Goal: Transaction & Acquisition: Purchase product/service

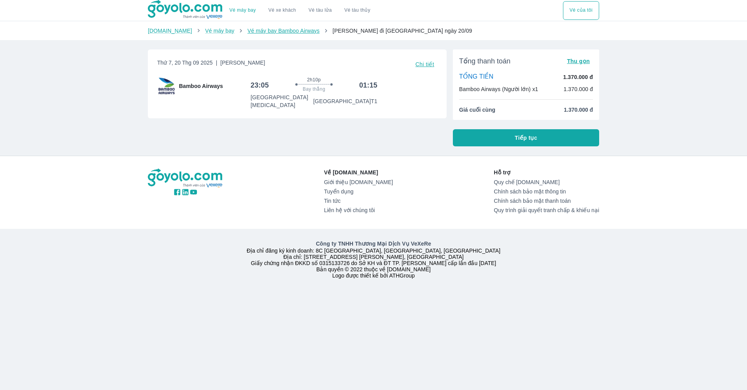
click at [303, 33] on link "Vé máy bay Bamboo Airways" at bounding box center [283, 31] width 72 height 6
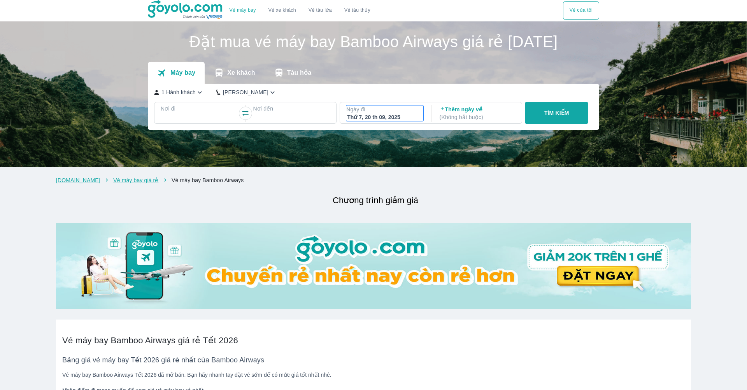
click at [347, 116] on div "Thứ 7, 20 th 09, 2025" at bounding box center [384, 117] width 75 height 8
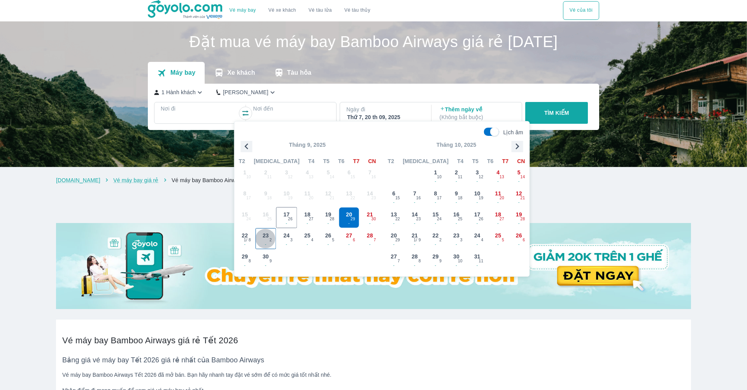
click at [270, 237] on span "2" at bounding box center [271, 240] width 2 height 6
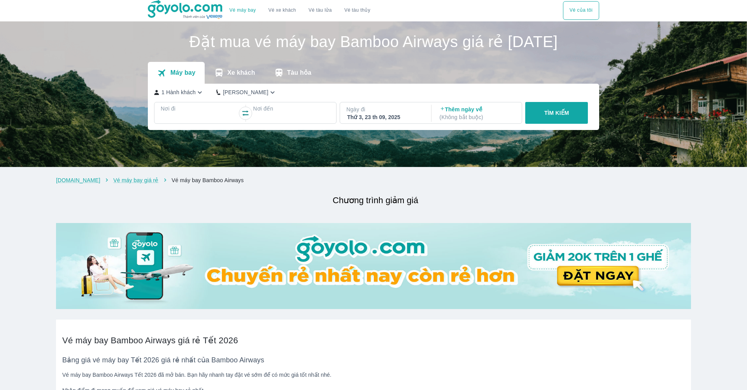
click at [211, 119] on div at bounding box center [198, 117] width 75 height 9
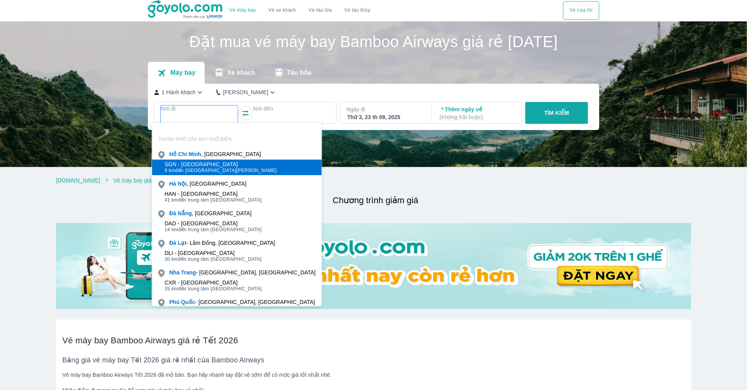
click at [204, 165] on div "SGN - [GEOGRAPHIC_DATA]" at bounding box center [221, 164] width 112 height 6
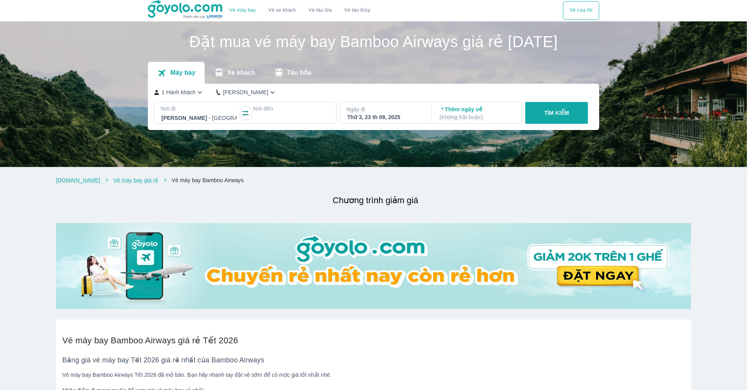
click at [295, 114] on div at bounding box center [291, 117] width 75 height 9
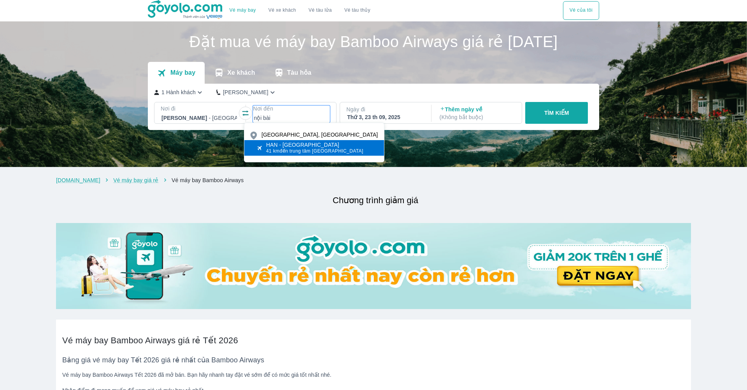
type input "nội bài"
click at [322, 146] on div "HAN - [GEOGRAPHIC_DATA]" at bounding box center [314, 145] width 97 height 6
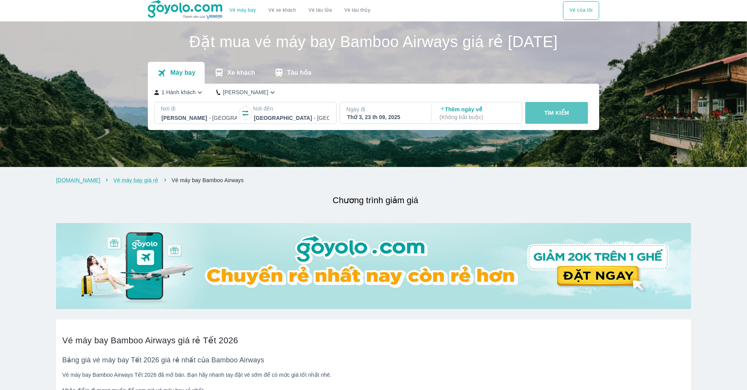
click at [540, 114] on button "TÌM KIẾM" at bounding box center [556, 113] width 63 height 22
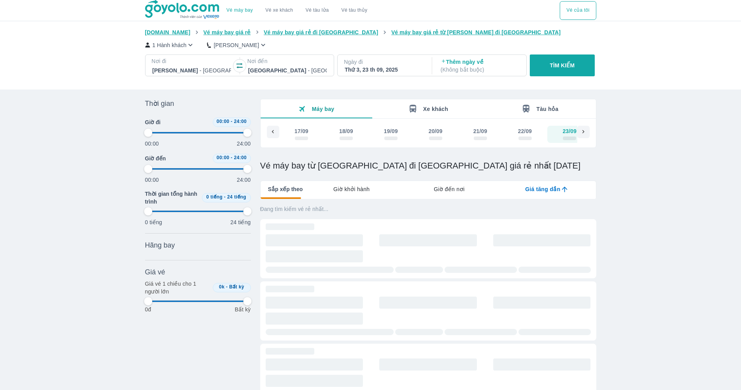
type input "97.9166666666667"
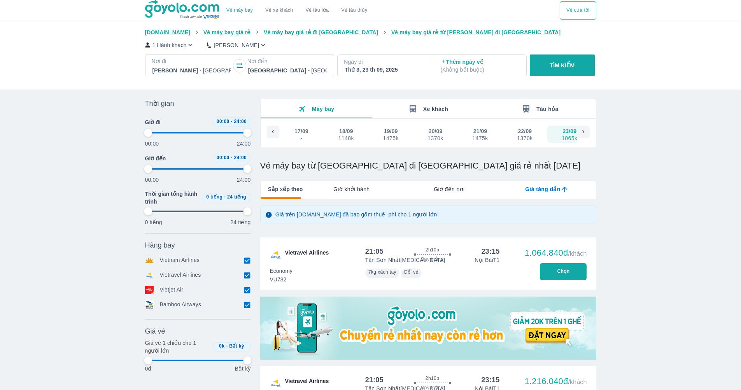
type input "97.9166666666667"
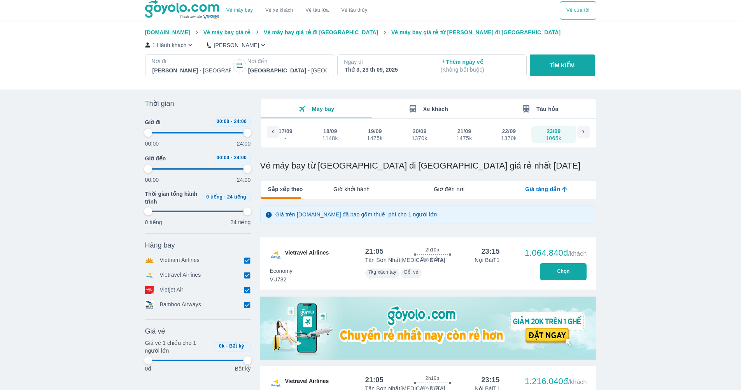
type input "97.9166666666667"
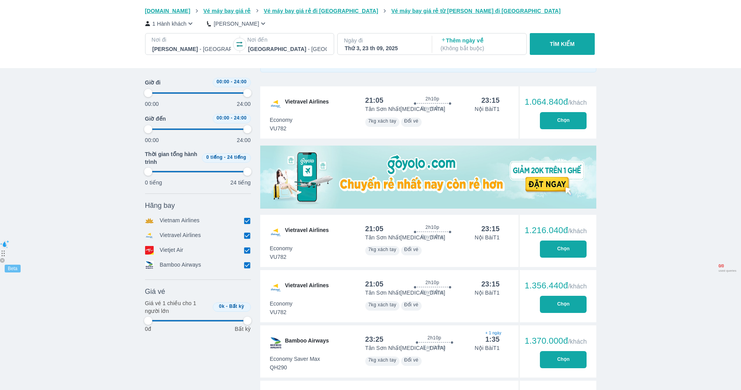
scroll to position [151, 0]
type input "97.9166666666667"
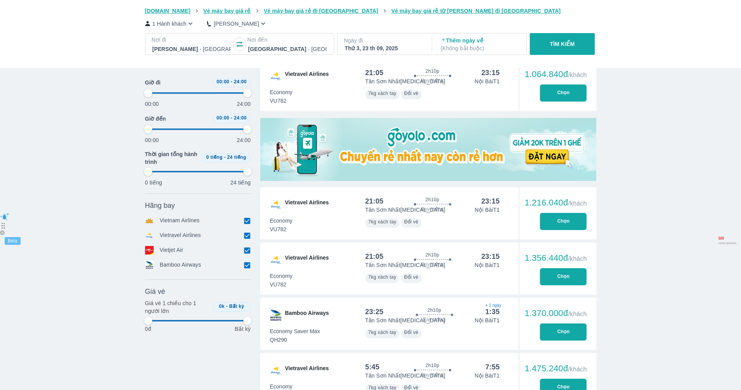
type input "97.9166666666667"
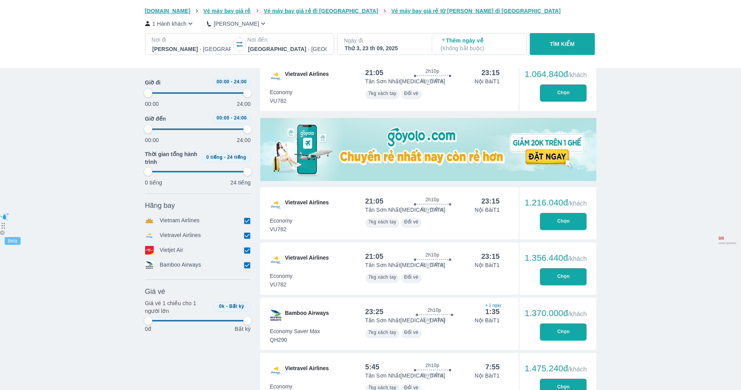
type input "97.9166666666667"
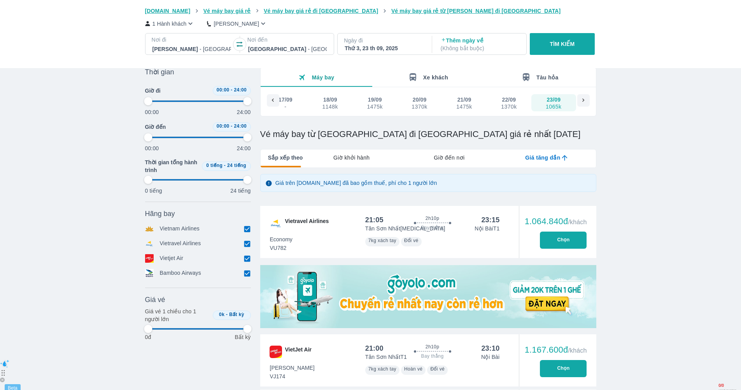
scroll to position [0, 0]
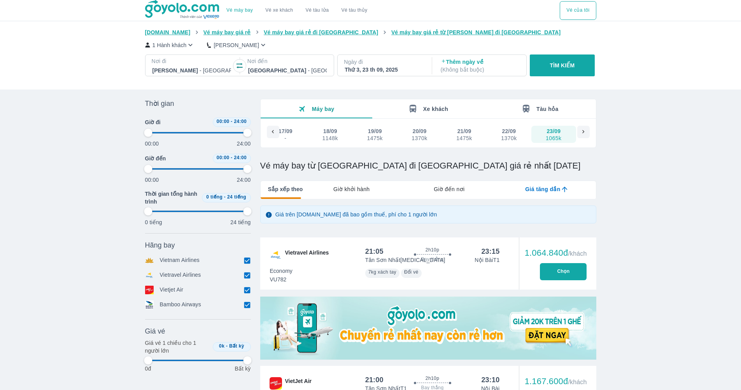
type input "97.9166666666667"
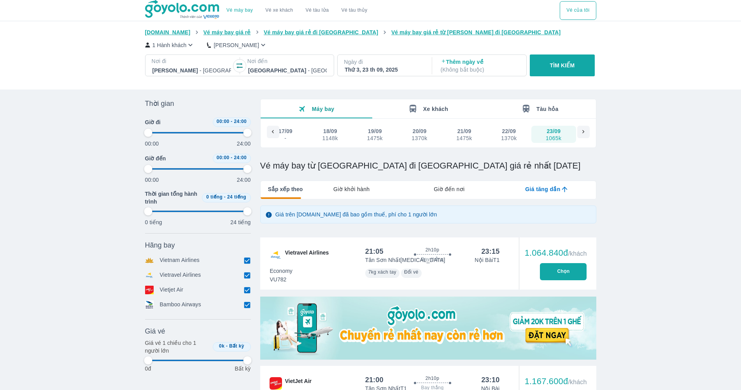
type input "97.9166666666667"
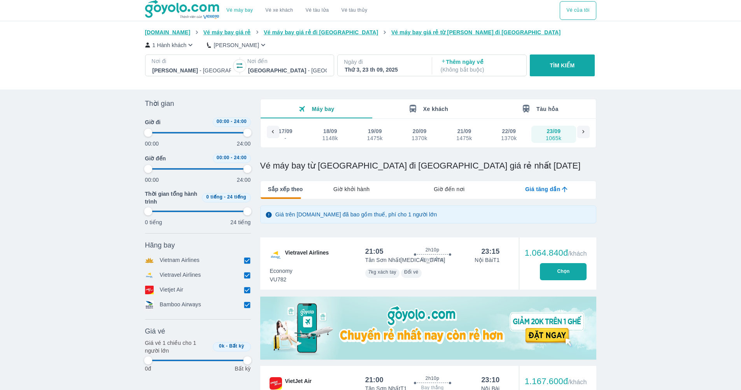
type input "97.9166666666667"
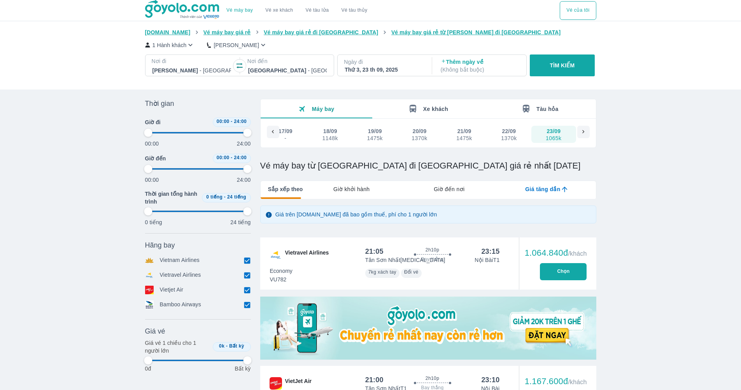
type input "97.9166666666667"
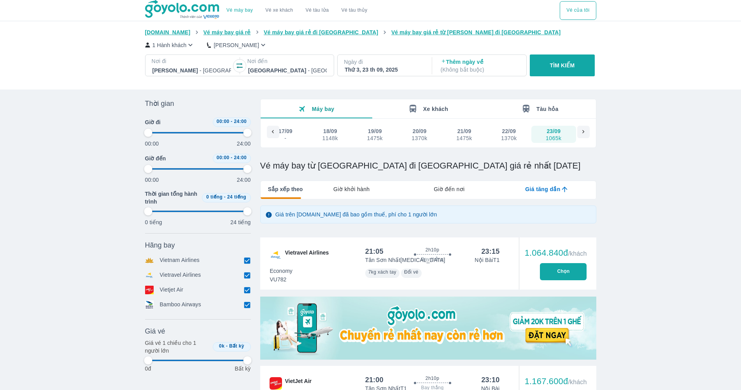
type input "97.9166666666667"
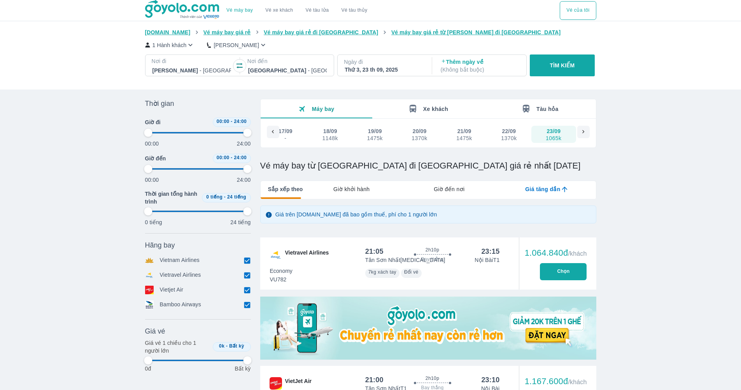
type input "97.9166666666667"
click at [558, 264] on button "Chọn" at bounding box center [563, 271] width 47 height 17
type input "97.9166666666667"
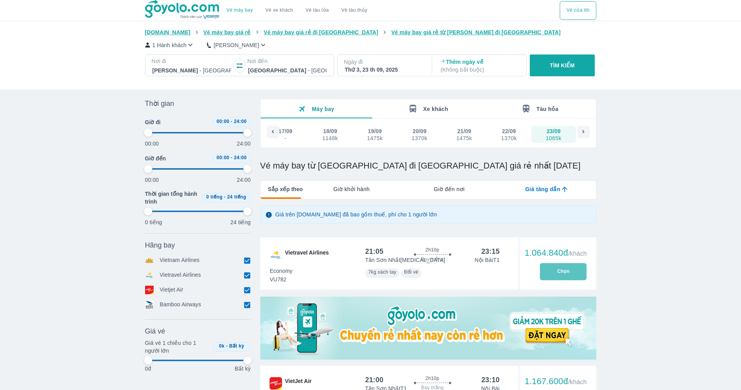
type input "97.9166666666667"
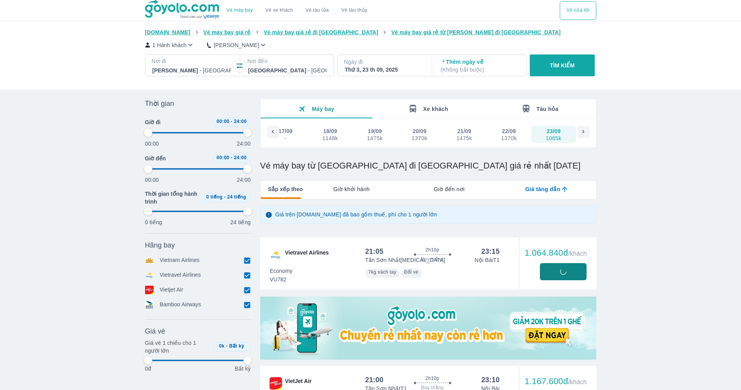
type input "97.9166666666667"
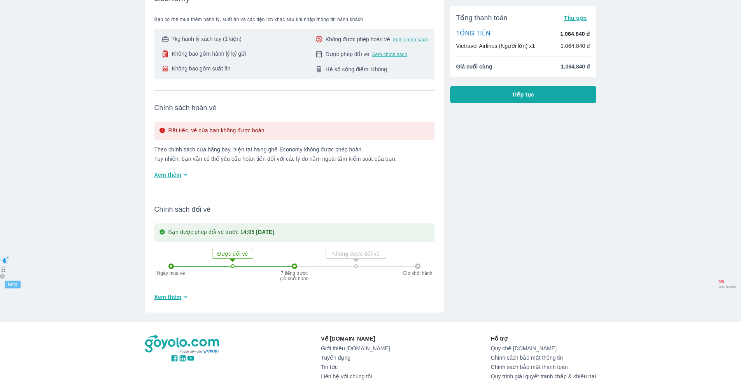
scroll to position [195, 0]
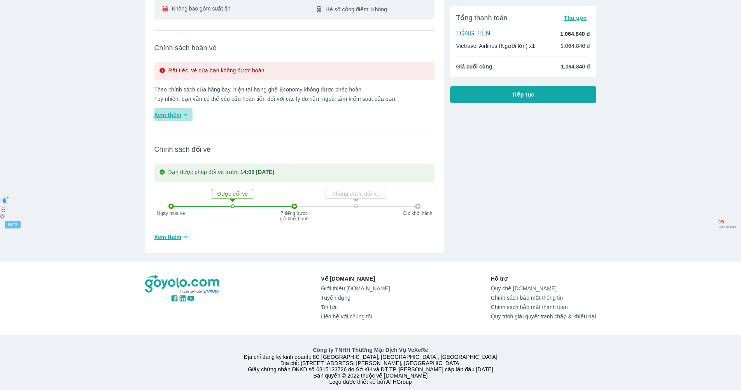
click at [179, 111] on span "Xem thêm" at bounding box center [167, 115] width 27 height 8
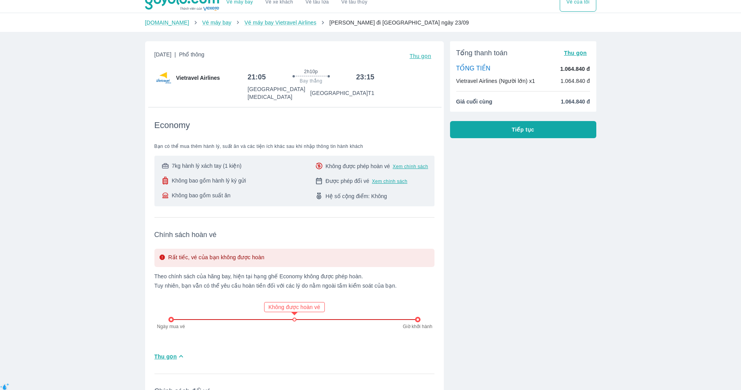
scroll to position [0, 0]
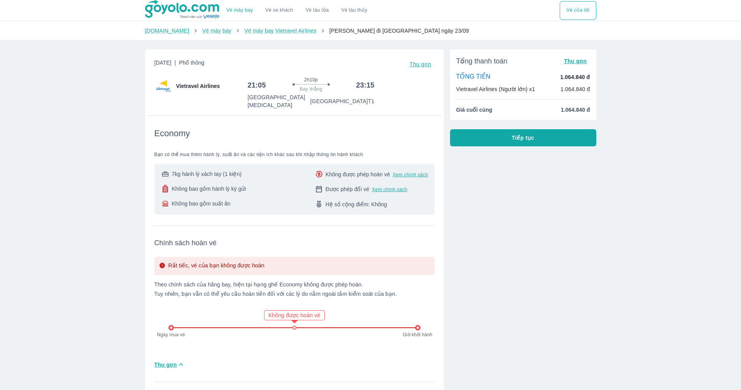
click at [495, 135] on button "Tiếp tục" at bounding box center [523, 137] width 146 height 17
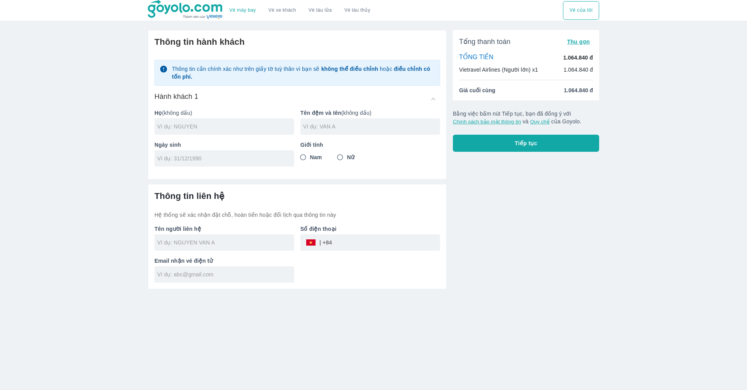
click at [246, 124] on input "text" at bounding box center [225, 127] width 137 height 8
type input "V"
type input "VU"
type input "THI MY DUYEN"
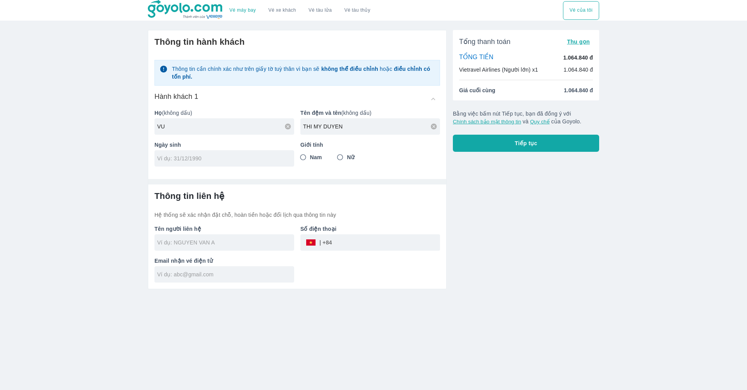
click at [276, 164] on div at bounding box center [224, 158] width 140 height 16
type input "[DATE]"
click at [343, 156] on input "Nữ" at bounding box center [340, 157] width 14 height 14
radio input "true"
click at [202, 242] on input "text" at bounding box center [225, 242] width 137 height 8
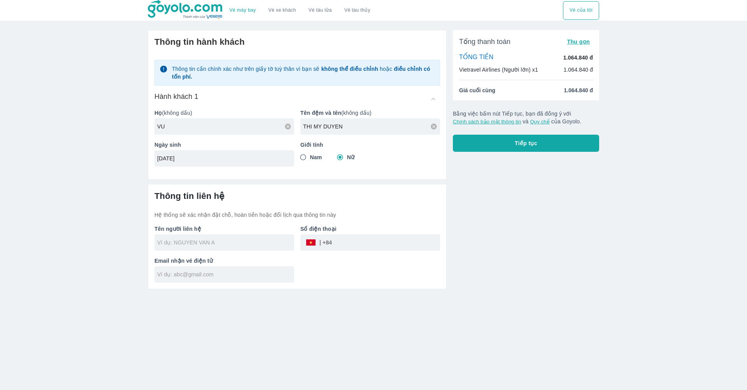
type input "VU THI MY DUYEN"
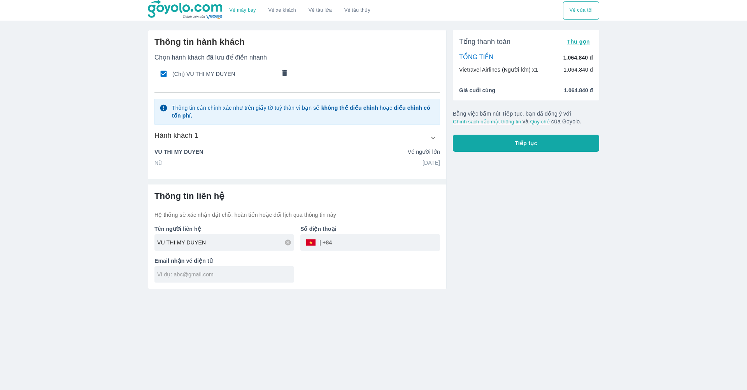
click at [326, 211] on p "Hệ thống sẽ xác nhận đặt chỗ, hoàn tiền hoặc đổi lịch qua thông tin này" at bounding box center [296, 215] width 285 height 8
click at [198, 240] on input "VU THI MY DUYEN" at bounding box center [225, 242] width 137 height 8
click at [351, 245] on input "tel" at bounding box center [386, 242] width 108 height 19
type input "969339317"
drag, startPoint x: 390, startPoint y: 242, endPoint x: 321, endPoint y: 243, distance: 69.2
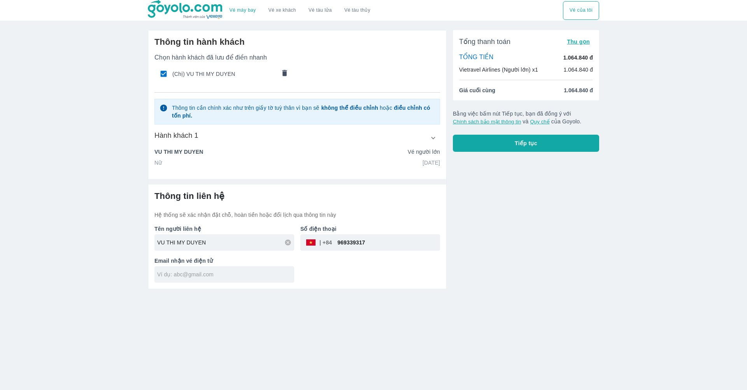
click at [321, 243] on div "​ 969339317" at bounding box center [370, 242] width 140 height 16
type input "357109811"
click at [217, 271] on input "text" at bounding box center [225, 274] width 137 height 8
type input "[EMAIL_ADDRESS][DOMAIN_NAME]"
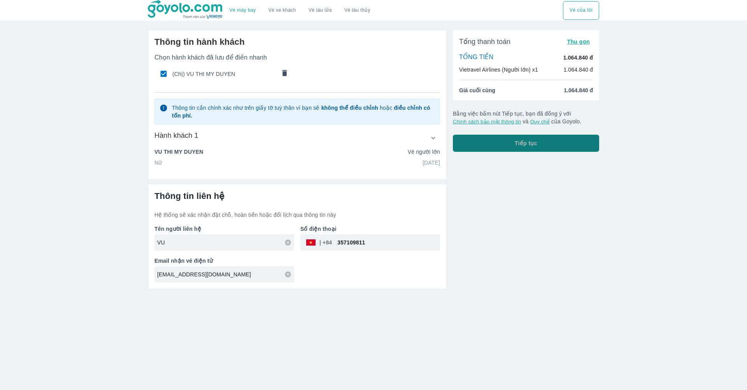
click at [550, 147] on button "Tiếp tục" at bounding box center [526, 143] width 146 height 17
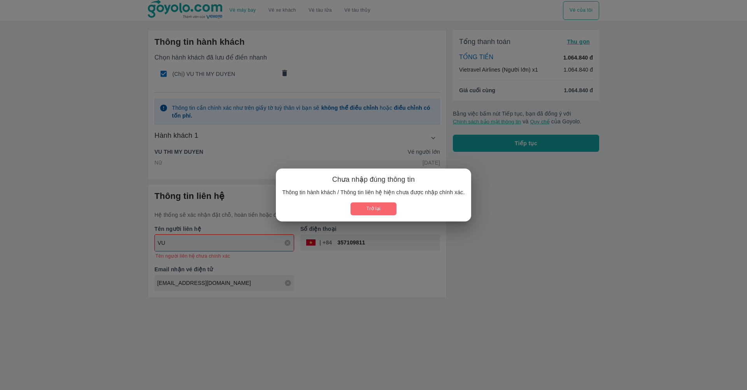
click at [370, 210] on button "Trở lại" at bounding box center [373, 208] width 46 height 13
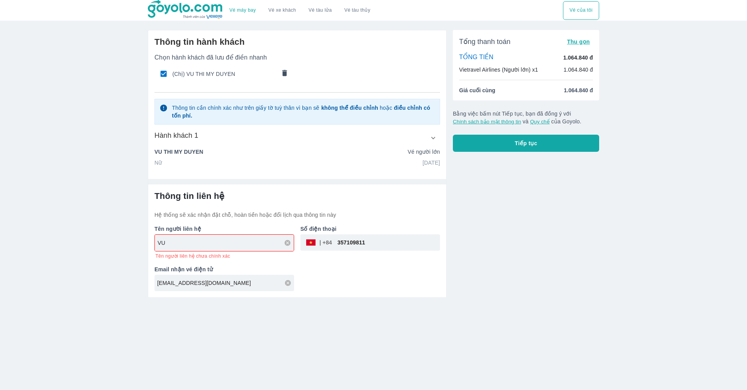
click at [274, 243] on input "VU" at bounding box center [226, 243] width 136 height 8
type input "VU THI MY DUYEN"
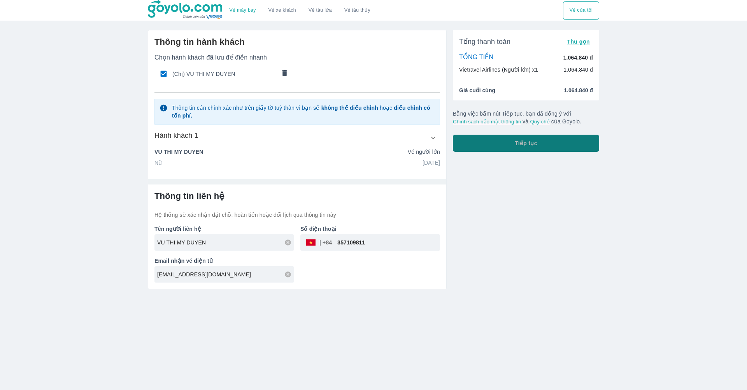
click at [553, 140] on button "Tiếp tục" at bounding box center [526, 143] width 146 height 17
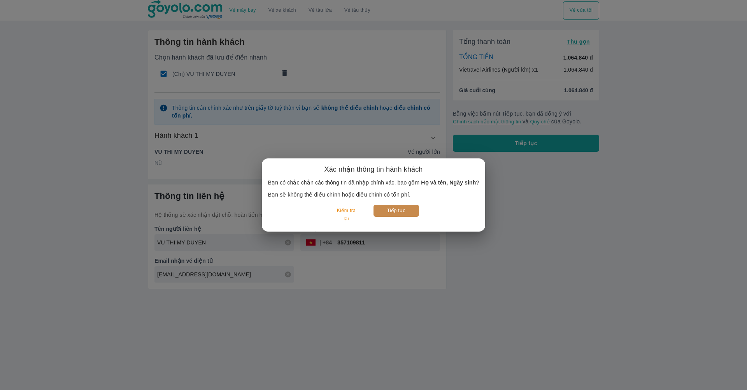
click at [401, 213] on button "Tiếp tục" at bounding box center [396, 211] width 46 height 12
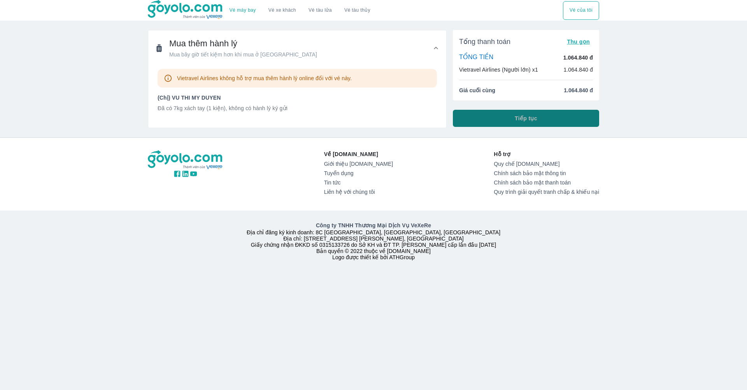
click at [564, 123] on button "Tiếp tục" at bounding box center [526, 118] width 146 height 17
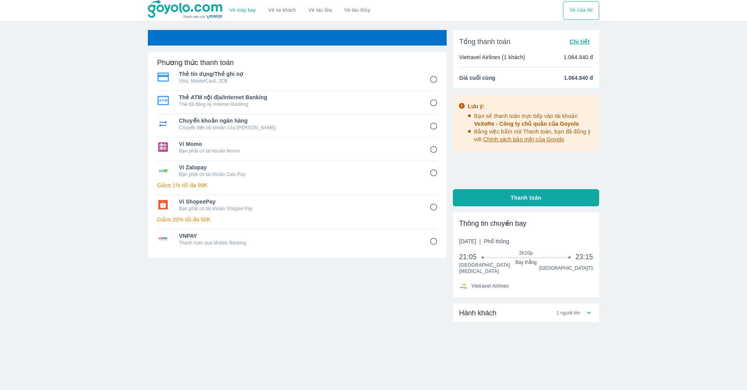
click at [431, 79] on div "Thẻ tín dụng/Thẻ ghi nợ Visa, MasterCard, JCB" at bounding box center [297, 77] width 280 height 19
radio input "true"
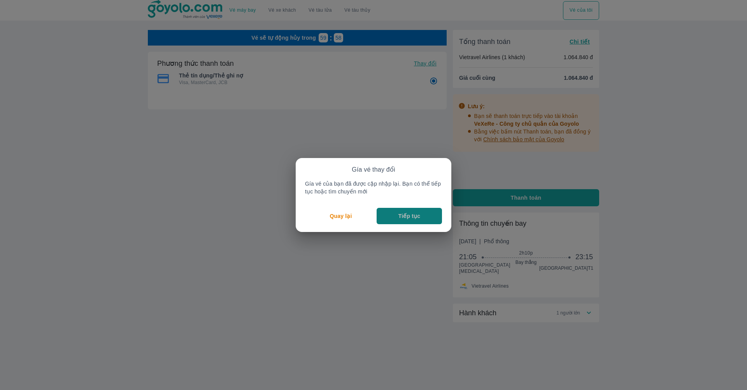
click at [407, 213] on p "Tiếp tục" at bounding box center [409, 216] width 22 height 8
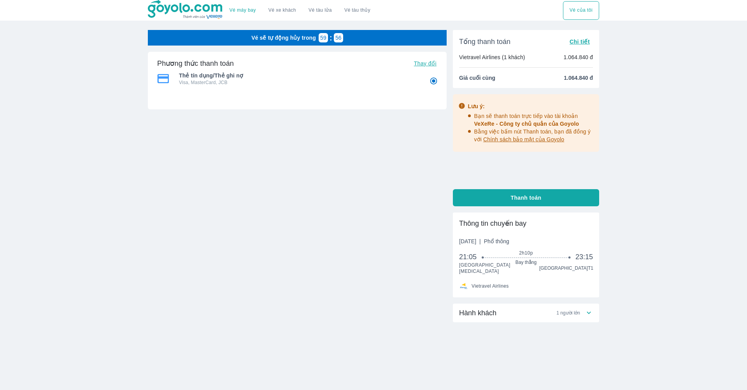
click at [431, 64] on span "Thay đổi" at bounding box center [425, 63] width 23 height 6
radio input "false"
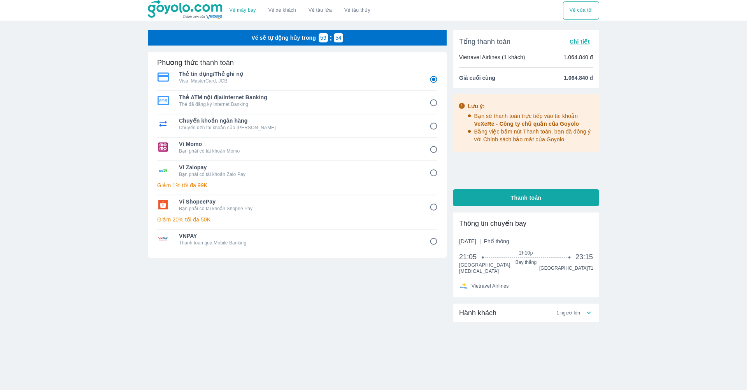
click at [433, 78] on input "1" at bounding box center [433, 79] width 15 height 15
click at [400, 126] on p "Chuyển đến tài khoản của [PERSON_NAME]" at bounding box center [299, 127] width 240 height 6
radio input "false"
radio input "true"
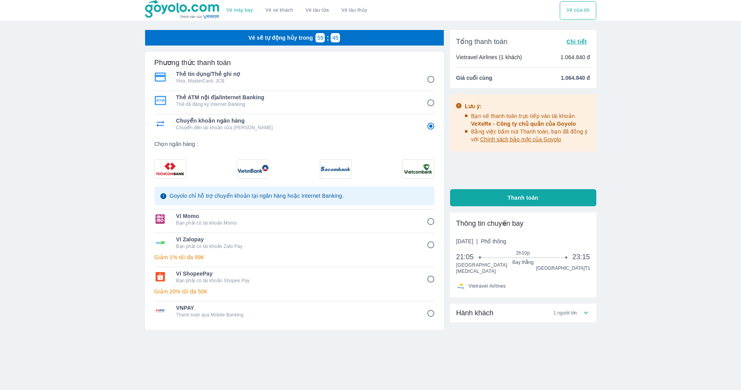
click at [182, 166] on img at bounding box center [170, 168] width 31 height 19
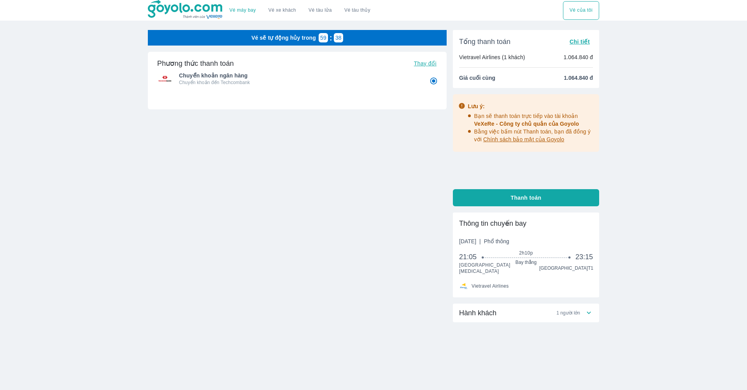
click at [575, 310] on span "1 người lớn" at bounding box center [568, 313] width 24 height 6
click at [506, 199] on button "Thanh toán" at bounding box center [523, 197] width 146 height 17
radio input "false"
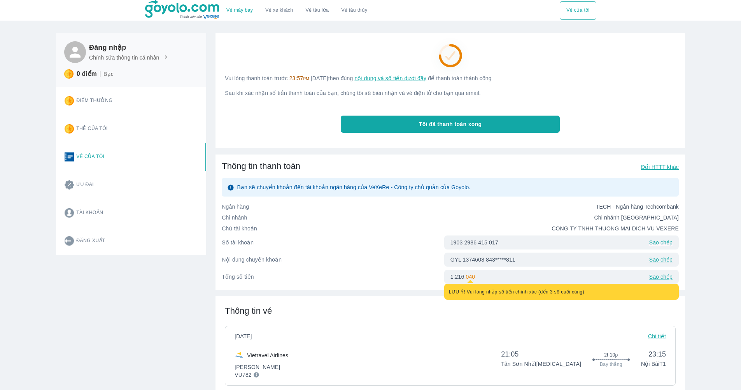
click at [566, 298] on div "LƯU Ý! Vui lòng nhập số tiền chính xác (đến 3 số cuối cùng)" at bounding box center [561, 292] width 235 height 16
click at [656, 241] on p "Sao chép" at bounding box center [660, 242] width 23 height 8
click at [657, 260] on p "Sao chép" at bounding box center [660, 260] width 23 height 8
click at [657, 277] on p "Sao chép" at bounding box center [660, 277] width 23 height 8
